Goal: Transaction & Acquisition: Purchase product/service

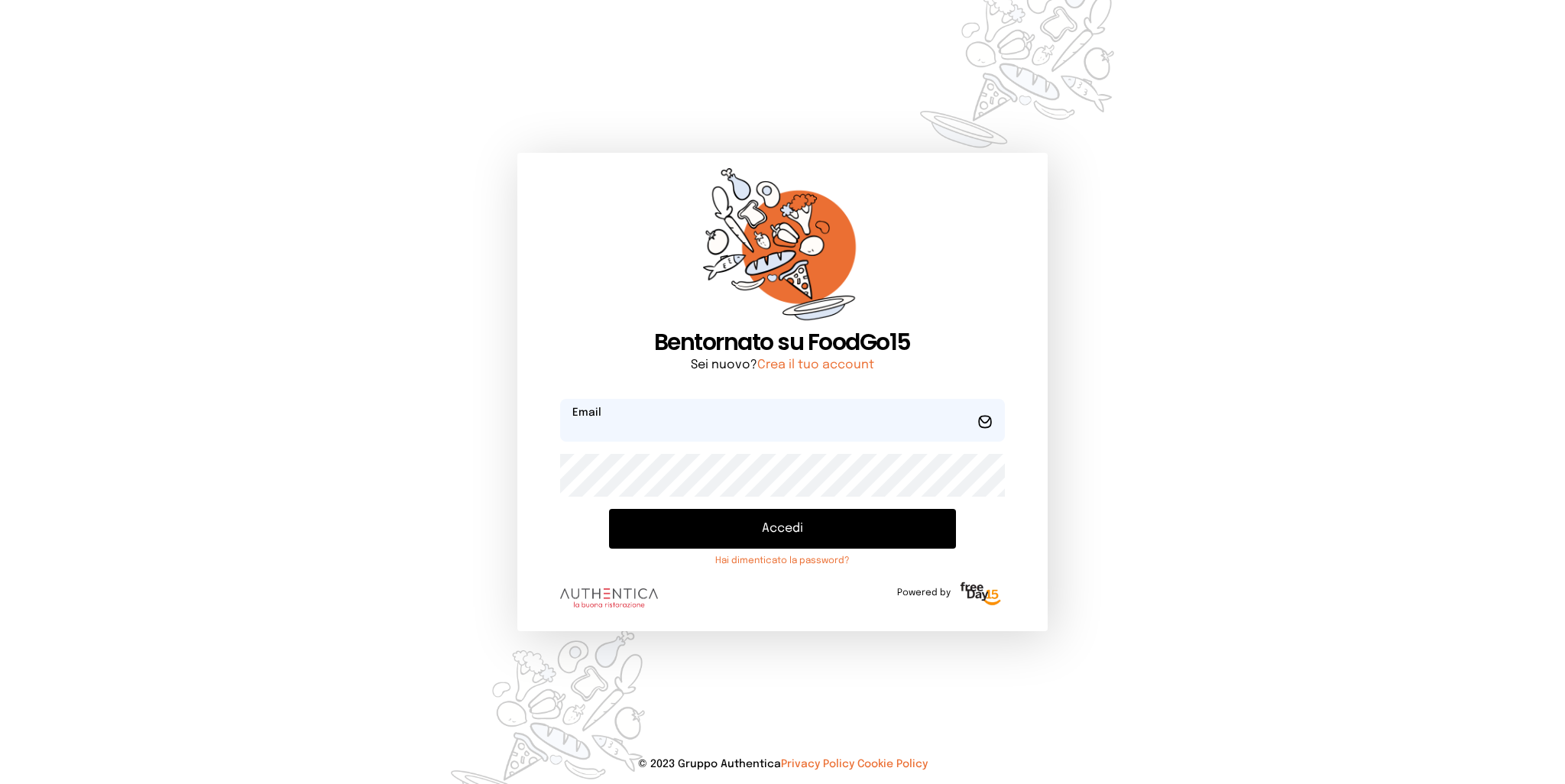
type input "**********"
click at [750, 529] on button "Accedi" at bounding box center [782, 529] width 347 height 40
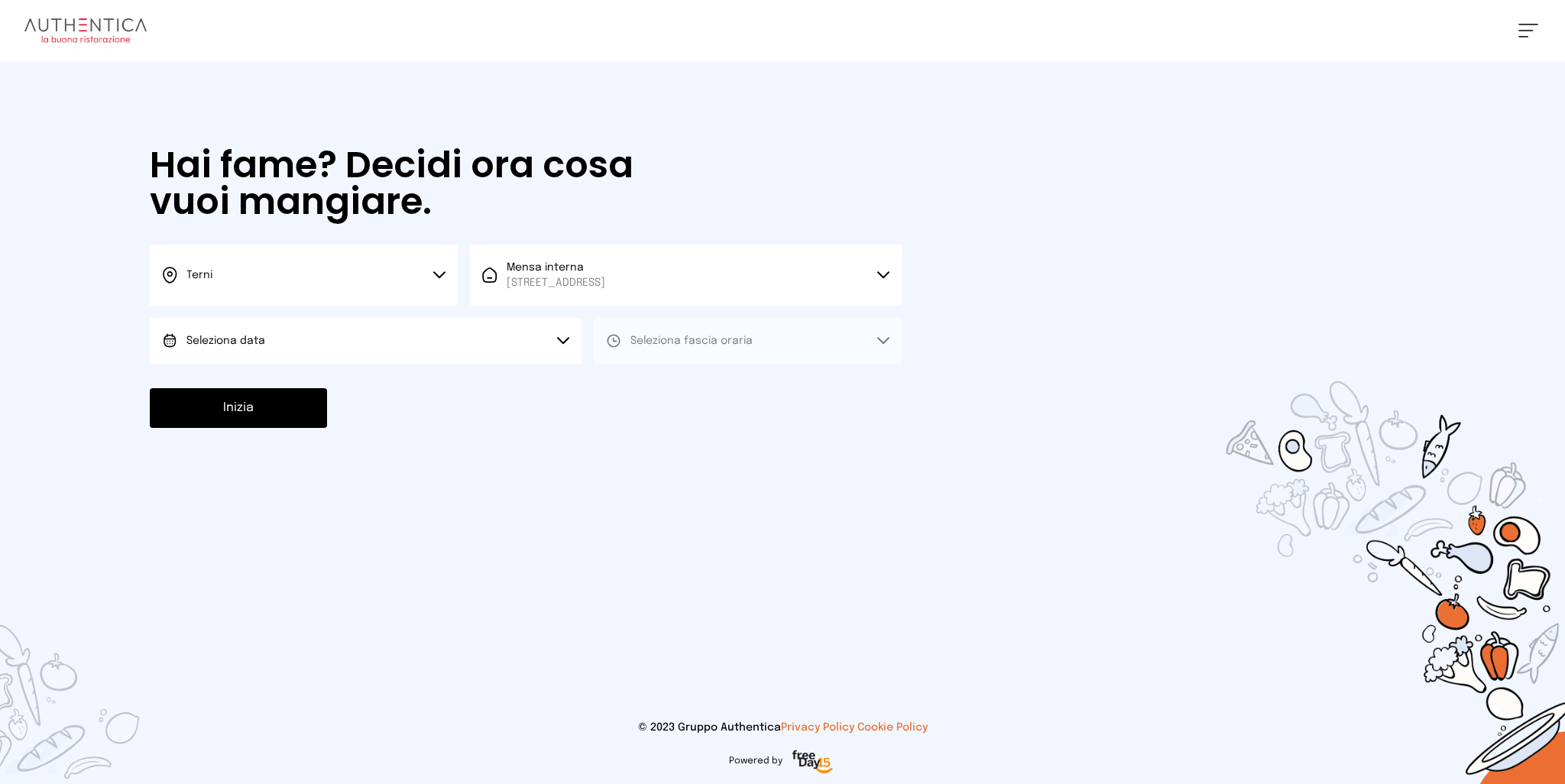
click at [482, 341] on button "Seleziona data" at bounding box center [366, 341] width 432 height 46
drag, startPoint x: 259, startPoint y: 376, endPoint x: 448, endPoint y: 362, distance: 189.5
click at [261, 376] on span "[DATE], [DATE]" at bounding box center [223, 384] width 75 height 15
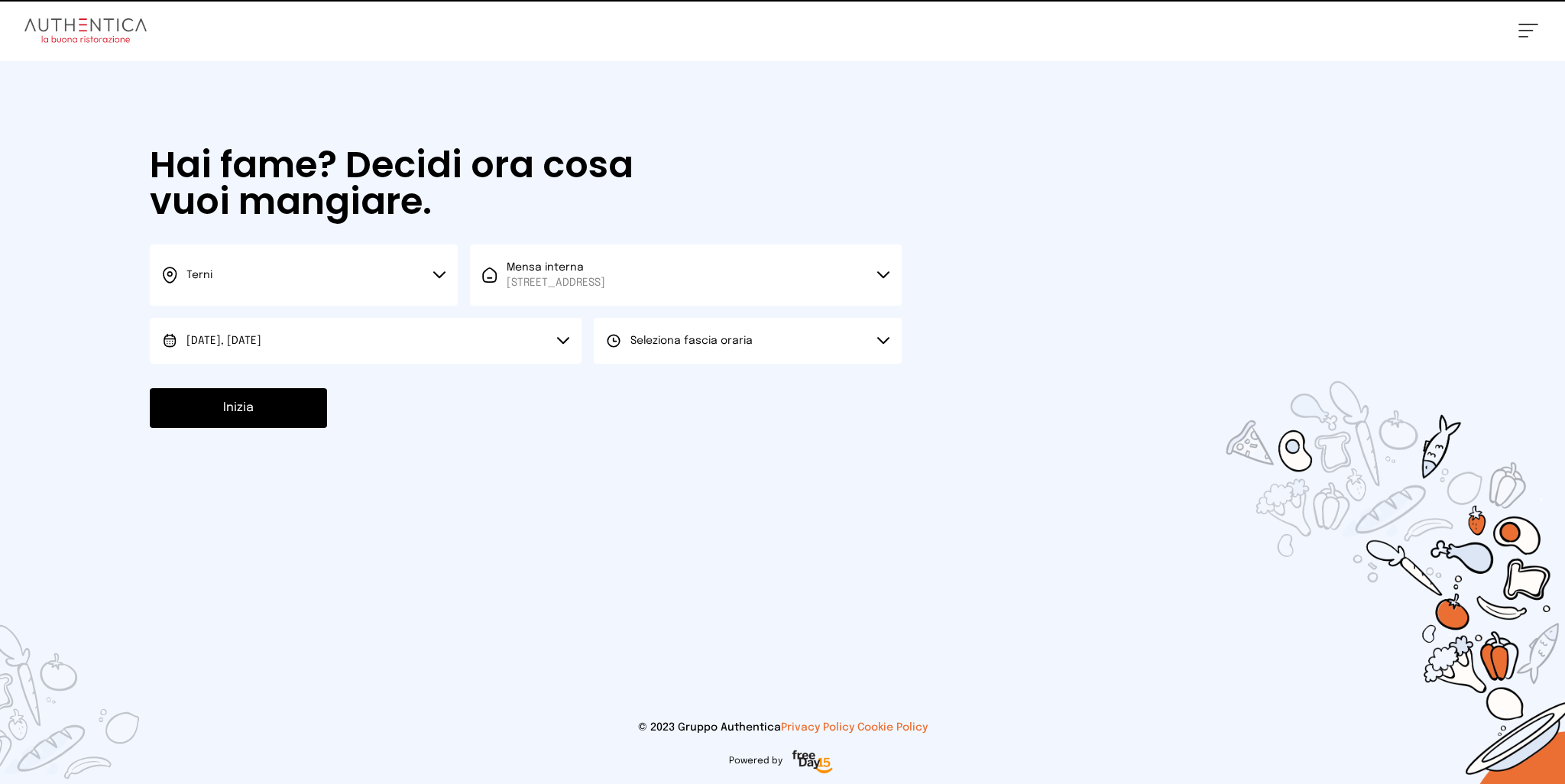
click at [691, 352] on button "Seleziona fascia oraria" at bounding box center [747, 341] width 308 height 46
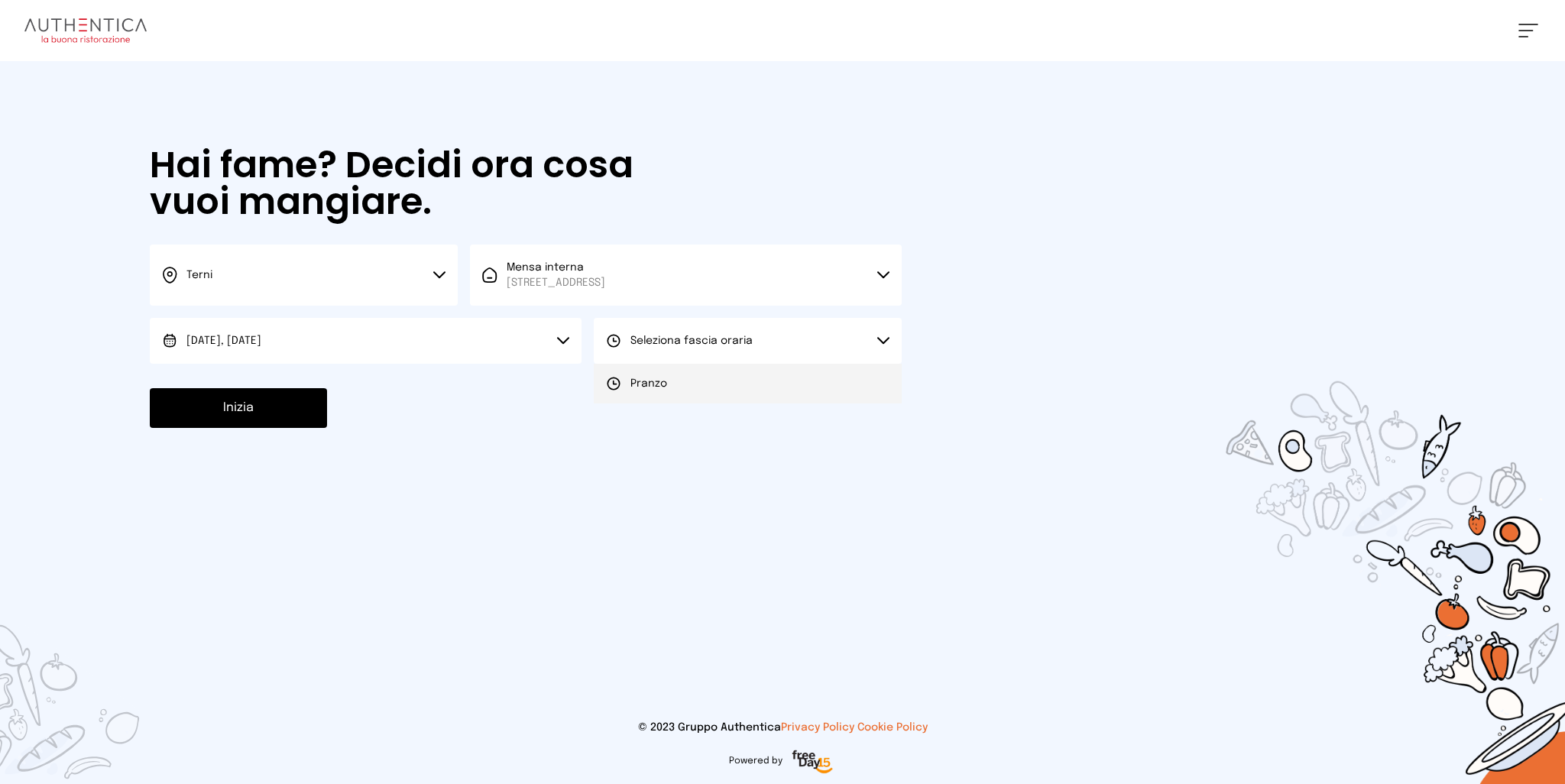
click at [679, 384] on li "Pranzo" at bounding box center [747, 383] width 308 height 40
click at [284, 407] on button "Inizia" at bounding box center [239, 407] width 177 height 40
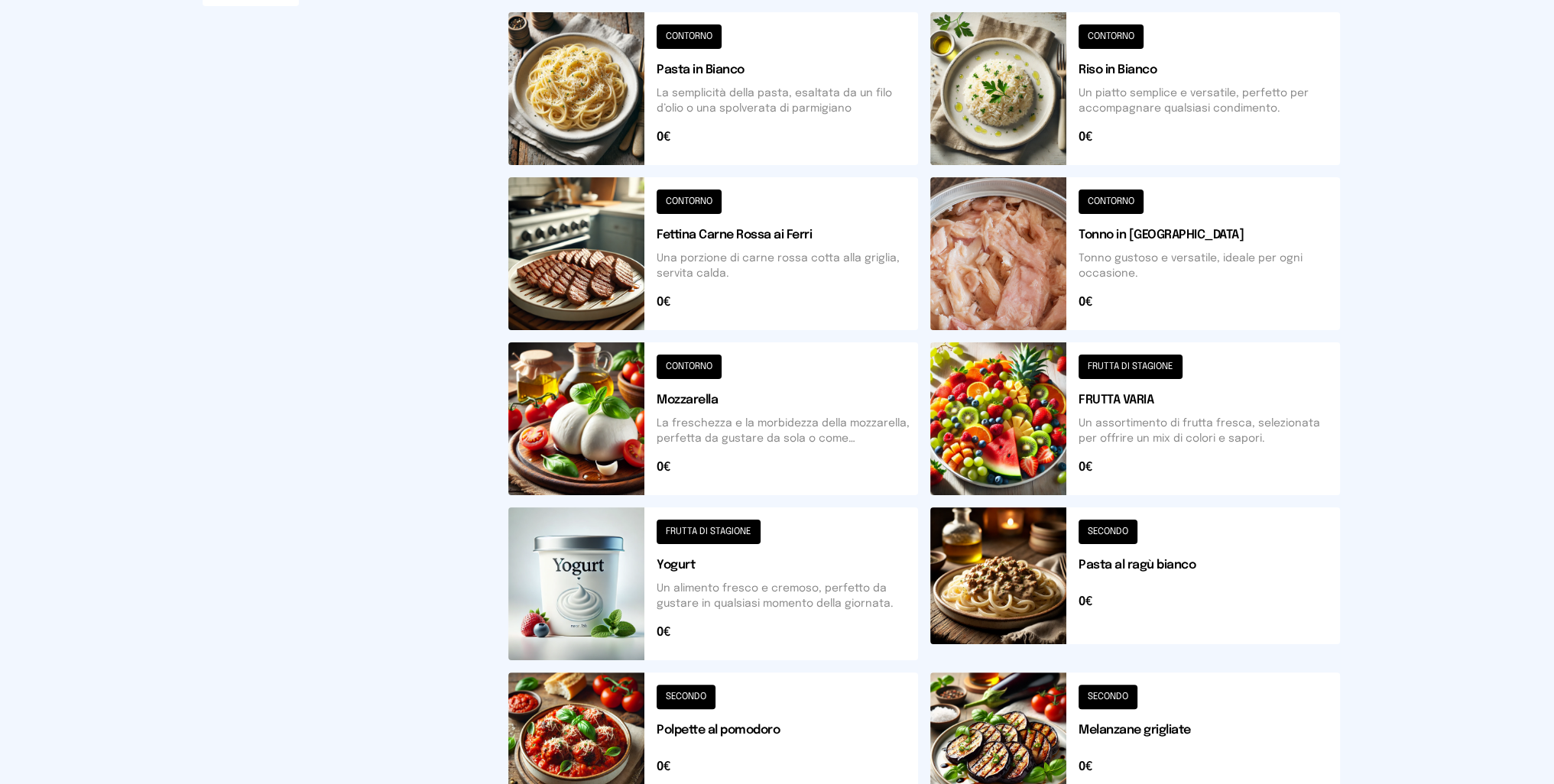
scroll to position [451, 0]
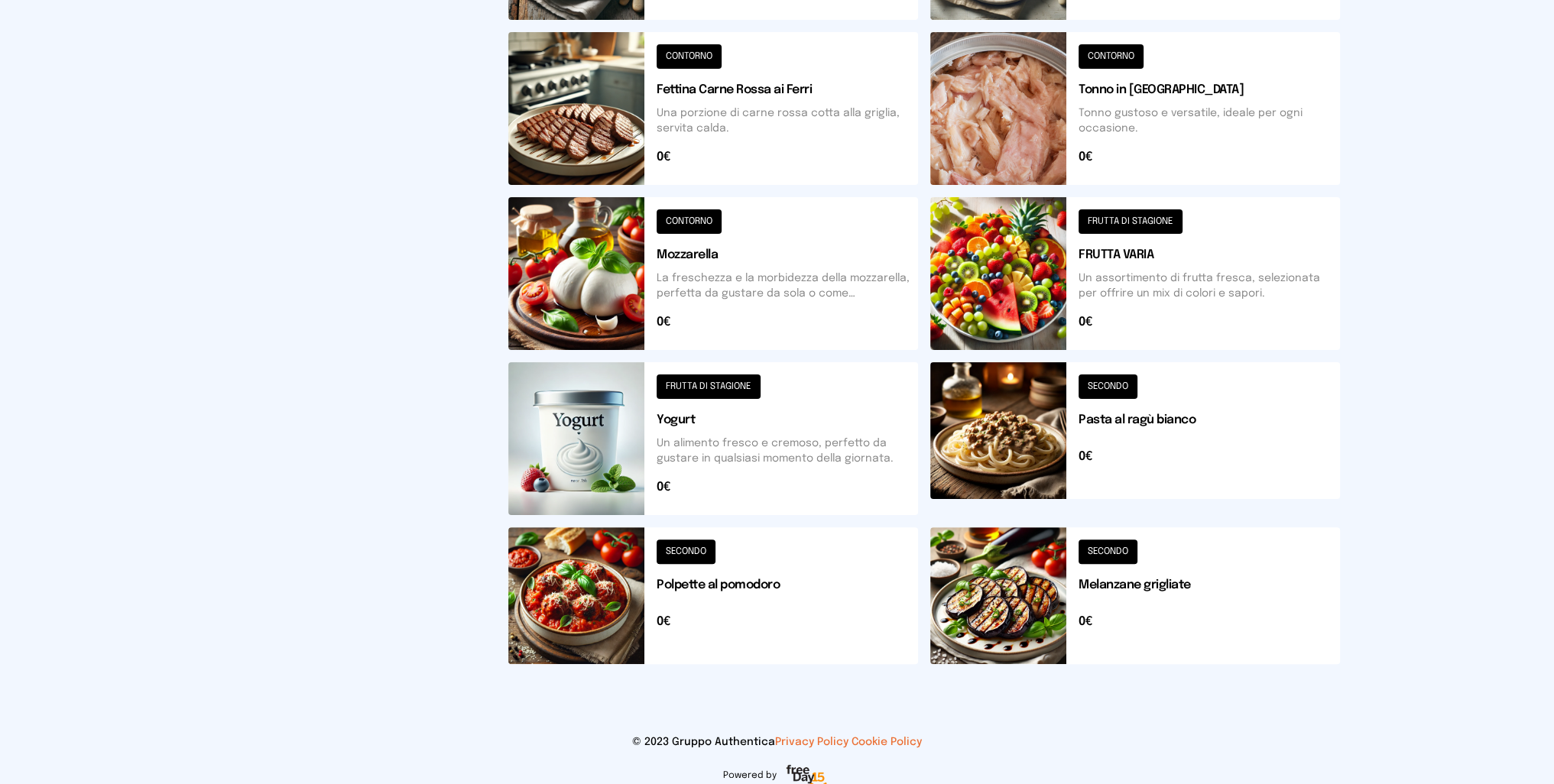
click at [575, 604] on button at bounding box center [713, 595] width 410 height 137
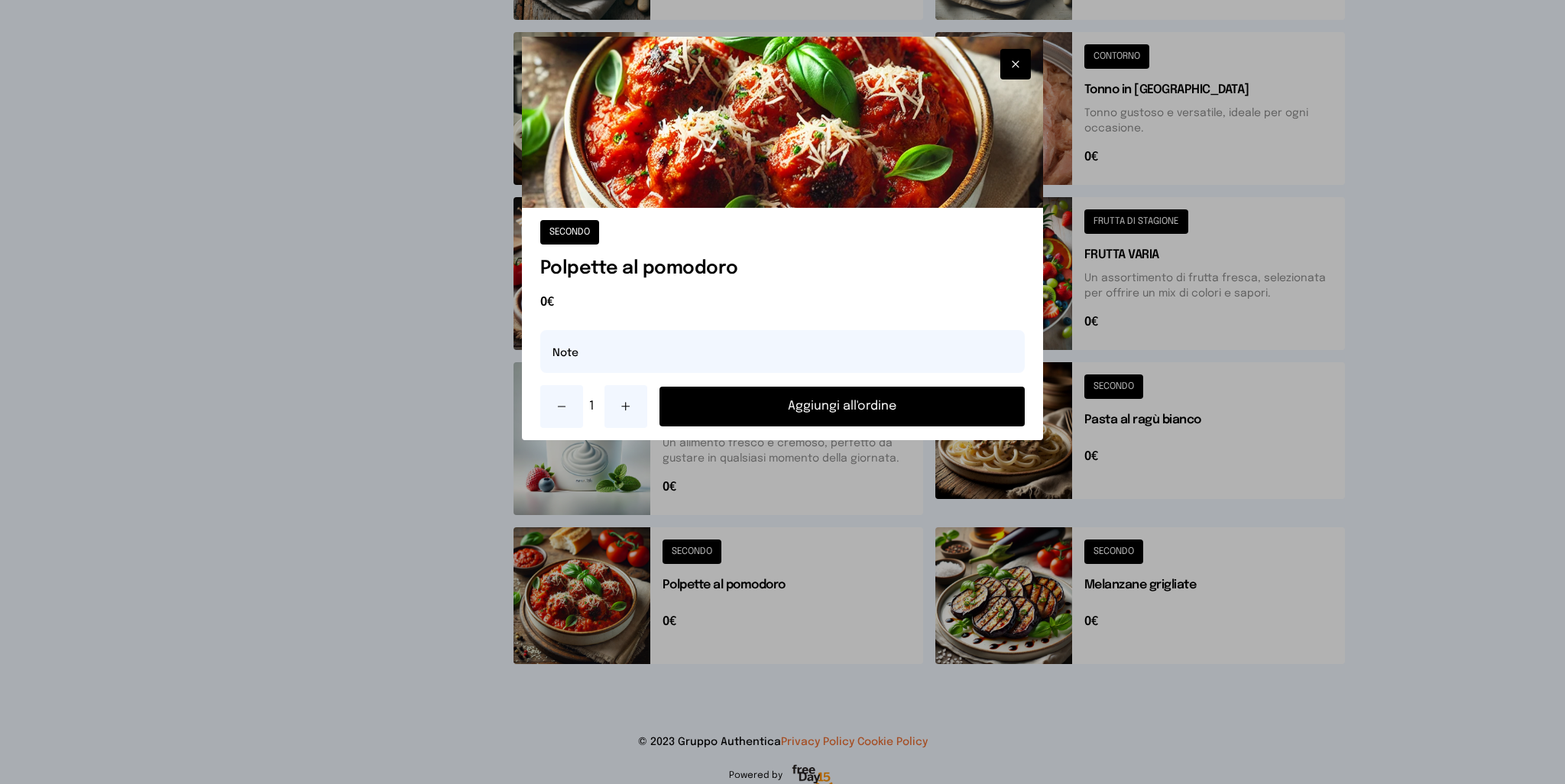
click at [861, 398] on button "Aggiungi all'ordine" at bounding box center [842, 406] width 366 height 40
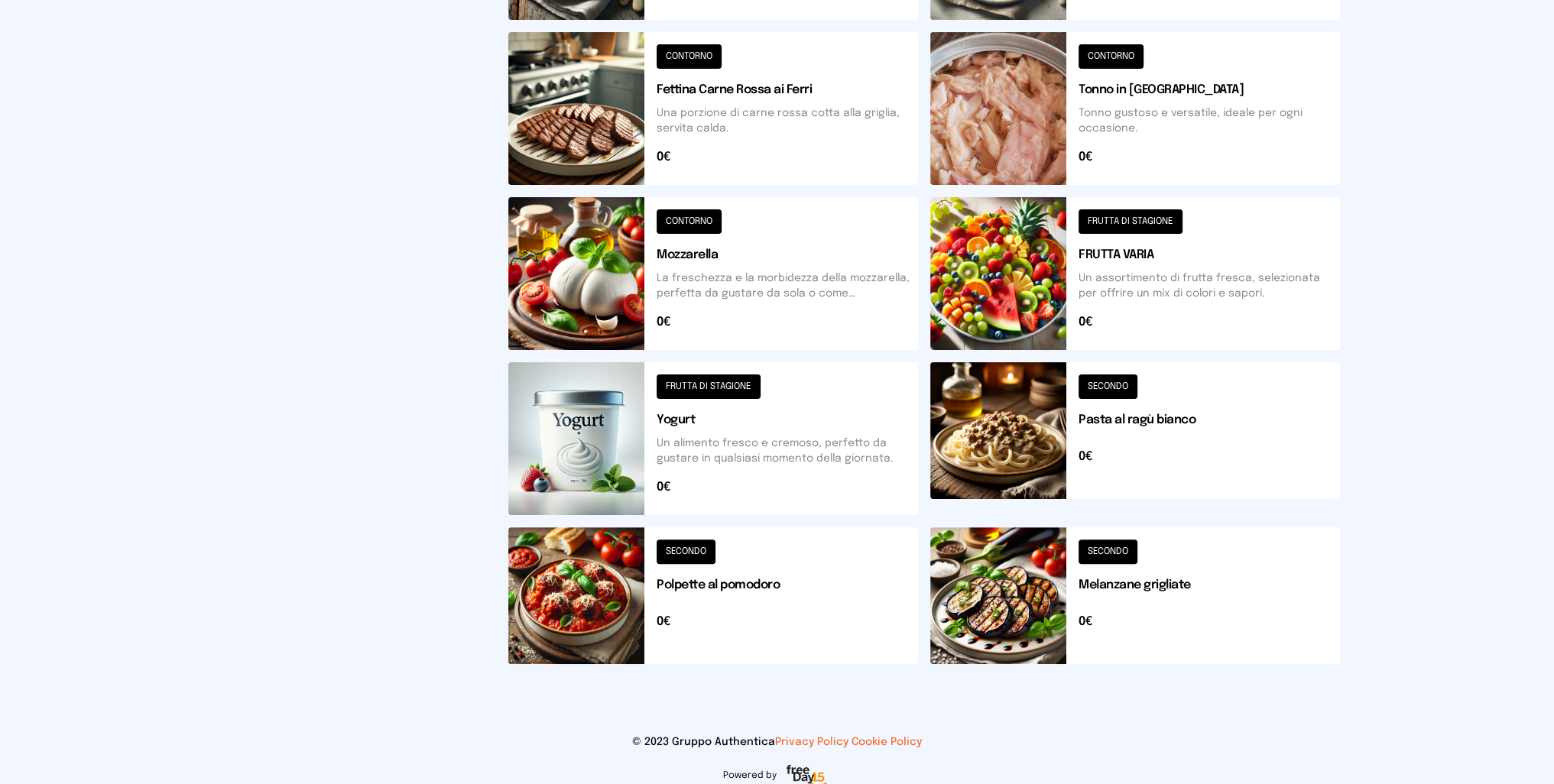
click at [1025, 590] on button at bounding box center [1135, 595] width 410 height 137
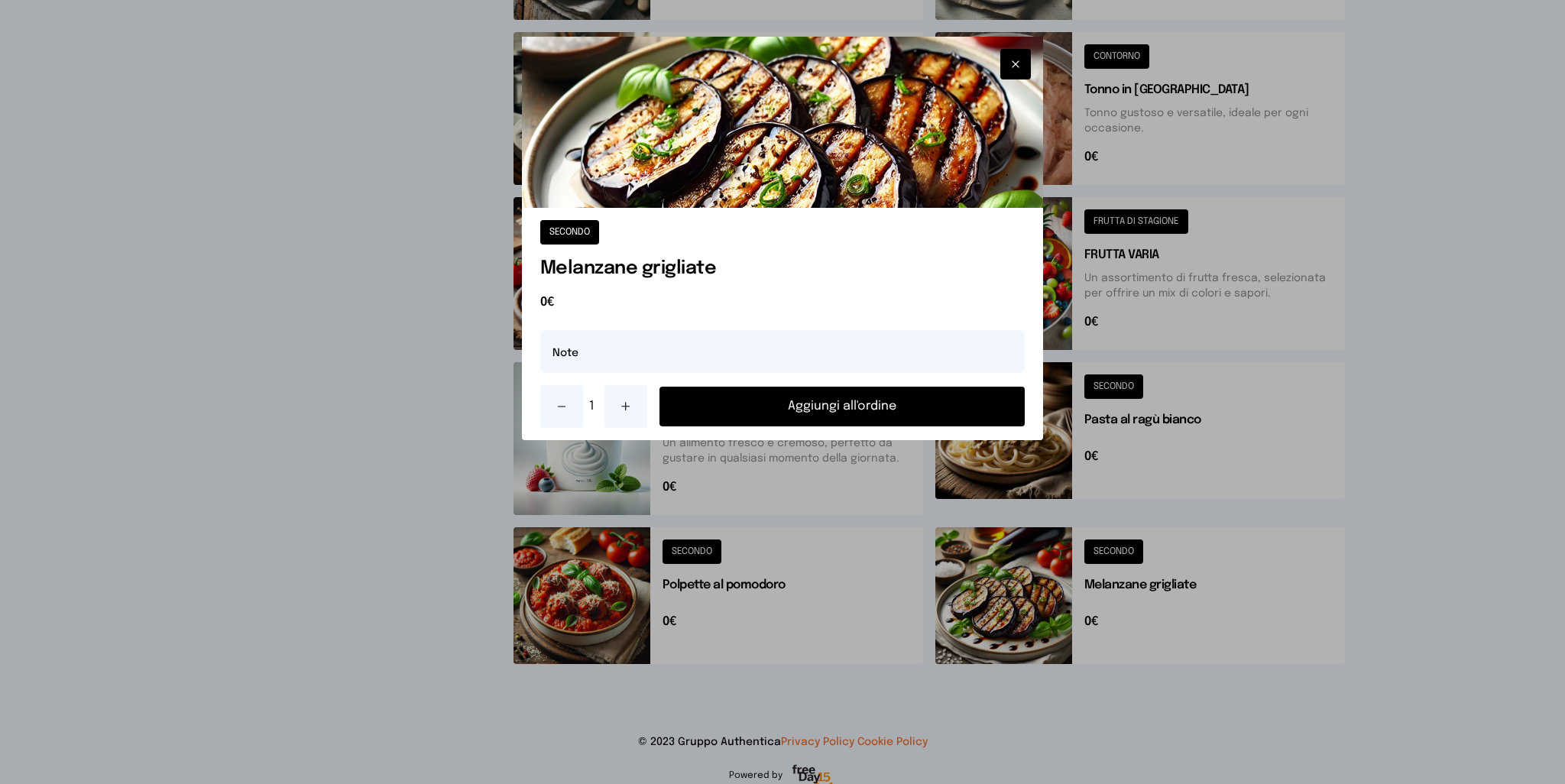
click at [847, 407] on button "Aggiungi all'ordine" at bounding box center [842, 406] width 366 height 40
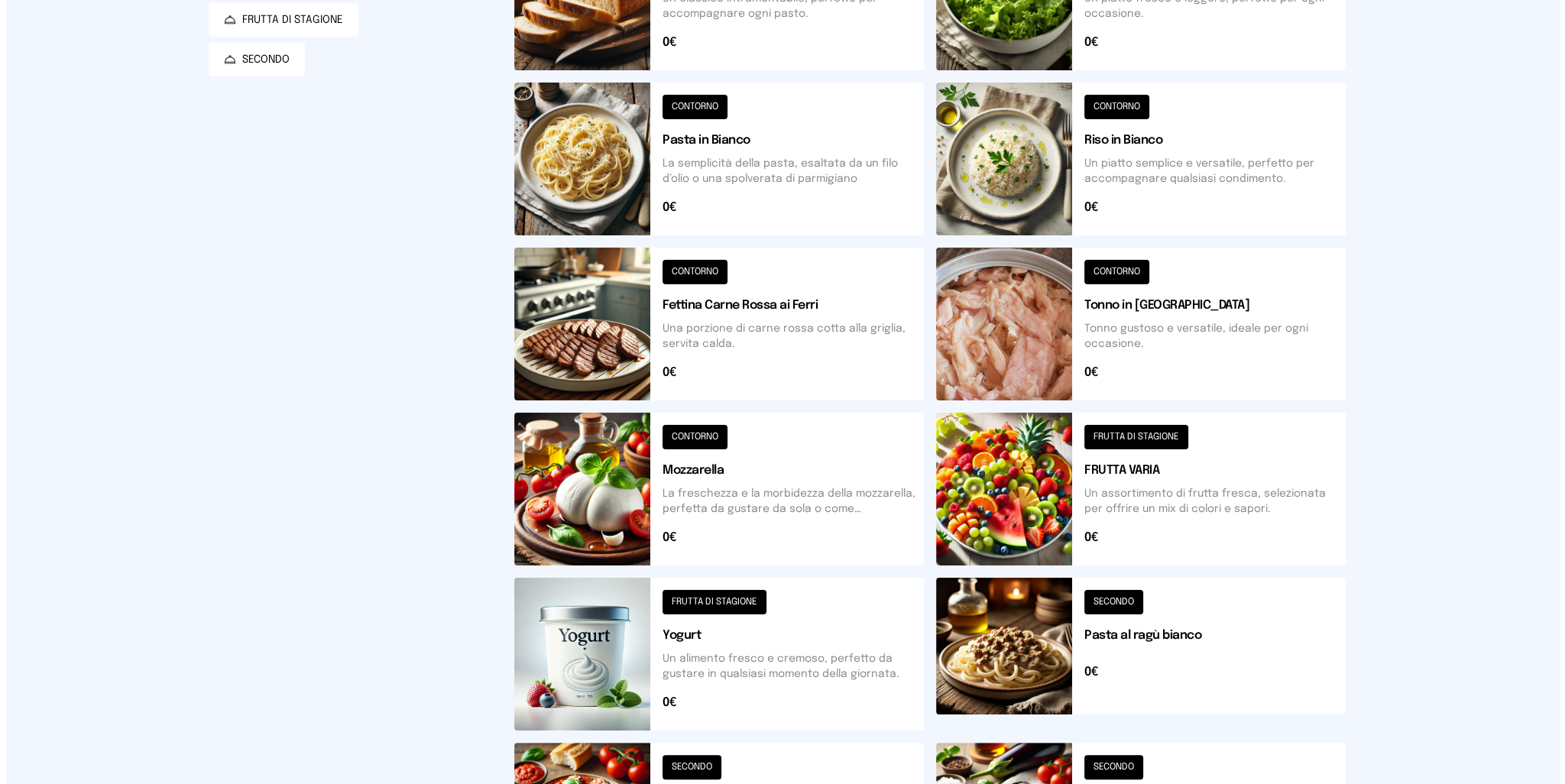
scroll to position [0, 0]
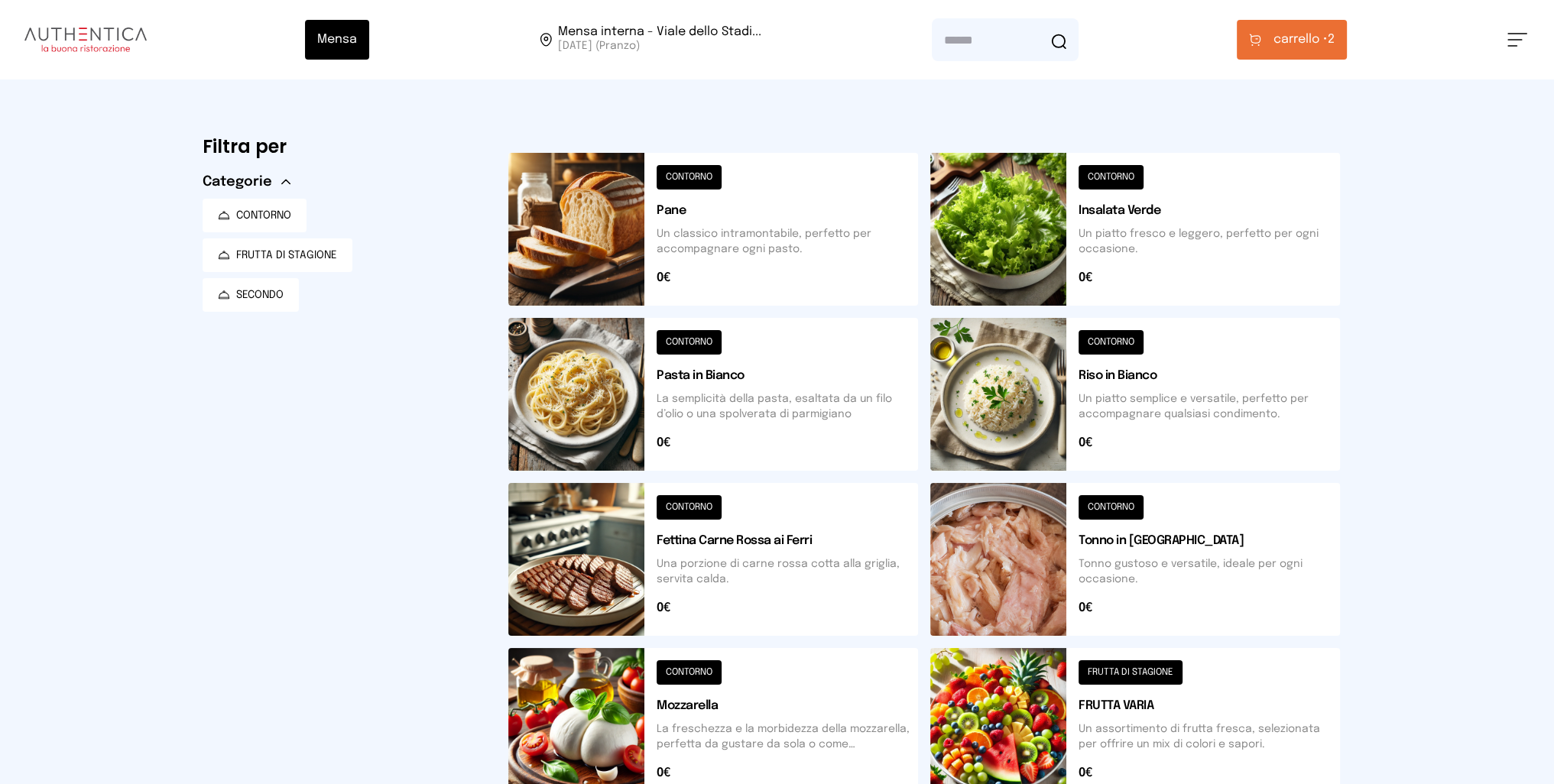
click at [1284, 38] on span "carrello •" at bounding box center [1300, 40] width 54 height 19
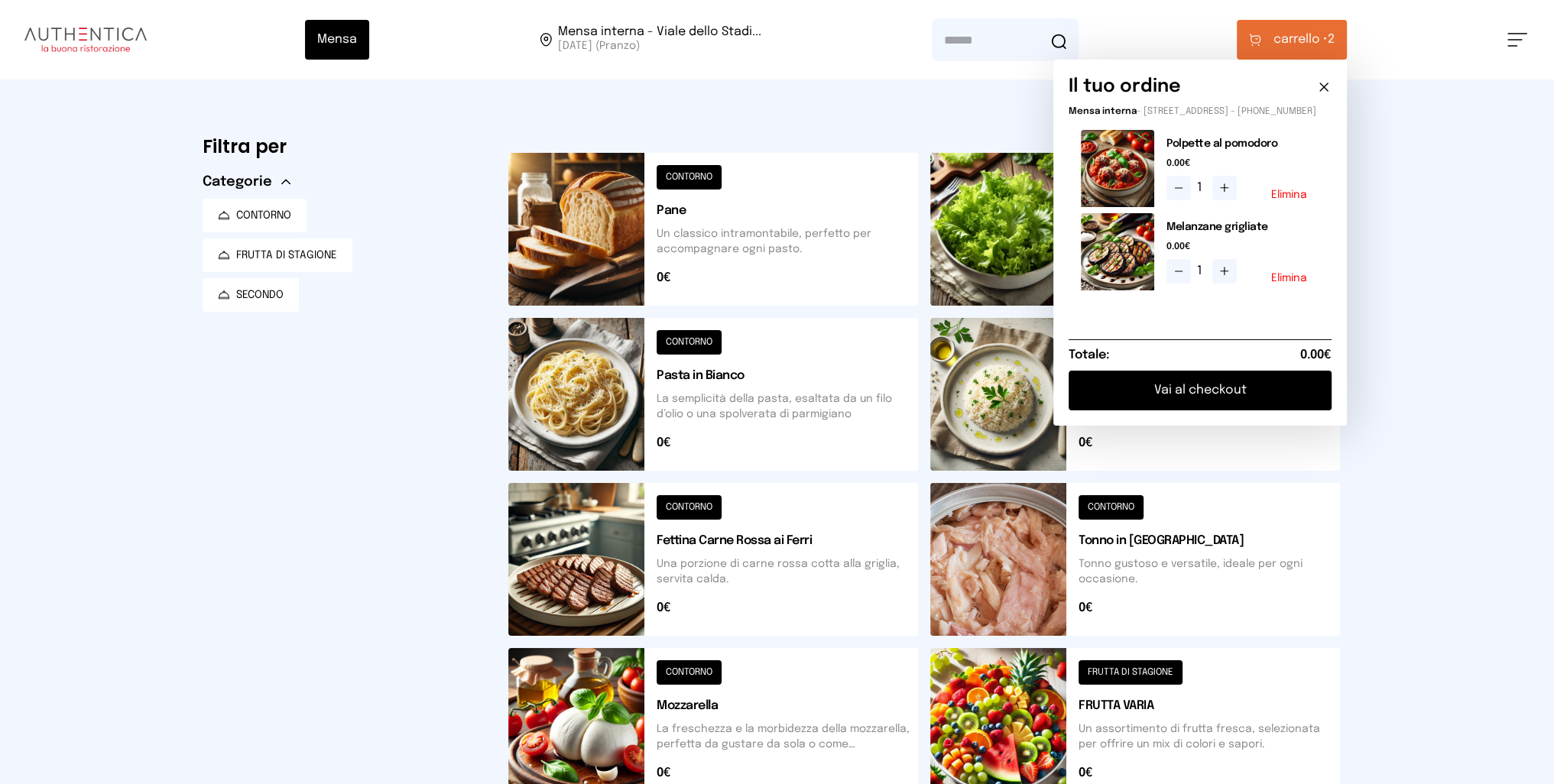
click at [1202, 393] on button "Vai al checkout" at bounding box center [1200, 390] width 263 height 40
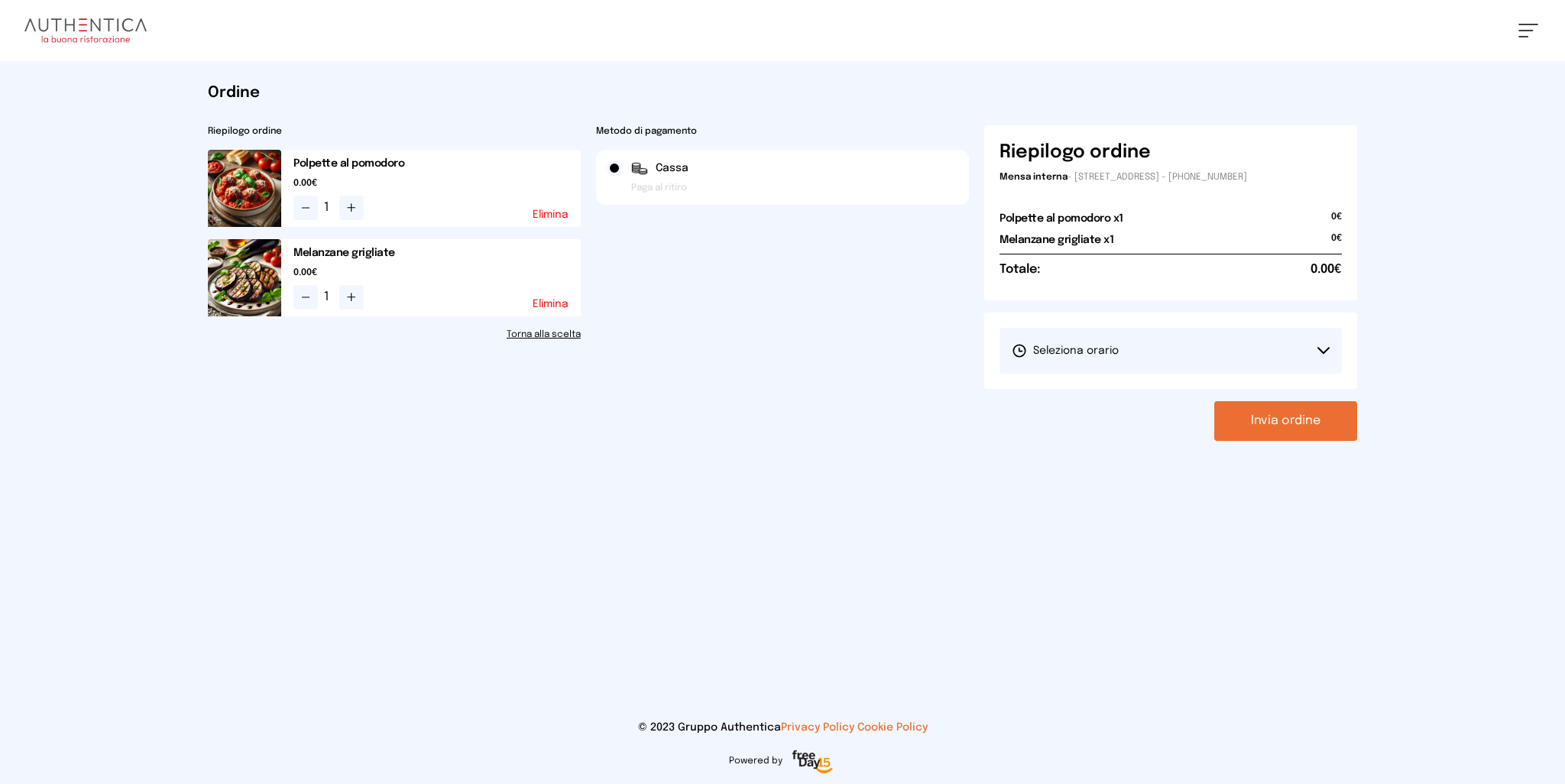
click at [1170, 355] on button "Seleziona orario" at bounding box center [1171, 351] width 342 height 46
click at [1106, 395] on span "1° Turno (13:00 - 15:00)" at bounding box center [1069, 394] width 116 height 15
click at [1304, 426] on button "Invia ordine" at bounding box center [1285, 421] width 143 height 40
